Goal: Transaction & Acquisition: Purchase product/service

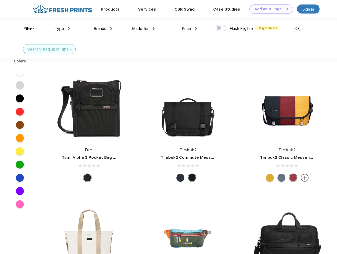
click at [270, 9] on link "Add your Logo Design Tool" at bounding box center [272, 9] width 44 height 9
click at [0, 0] on div "Design Tool" at bounding box center [0, 0] width 0 height 0
click at [284, 9] on link "Add your Logo Design Tool" at bounding box center [272, 9] width 44 height 9
click at [25, 29] on div "Filter" at bounding box center [29, 29] width 11 height 6
click at [63, 29] on span "Type" at bounding box center [59, 28] width 9 height 5
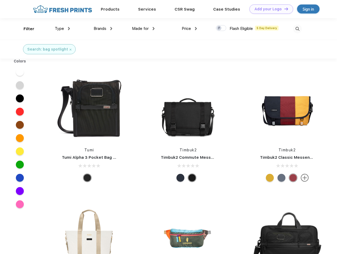
click at [103, 29] on span "Brands" at bounding box center [100, 28] width 13 height 5
click at [144, 29] on span "Made for" at bounding box center [140, 28] width 17 height 5
click at [190, 29] on span "Price" at bounding box center [186, 28] width 9 height 5
click at [221, 28] on div at bounding box center [221, 28] width 10 height 6
click at [220, 28] on input "checkbox" at bounding box center [217, 26] width 3 height 3
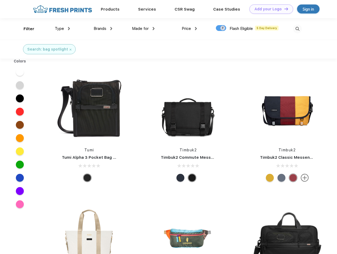
click at [298, 29] on img at bounding box center [297, 29] width 9 height 9
